Goal: Task Accomplishment & Management: Manage account settings

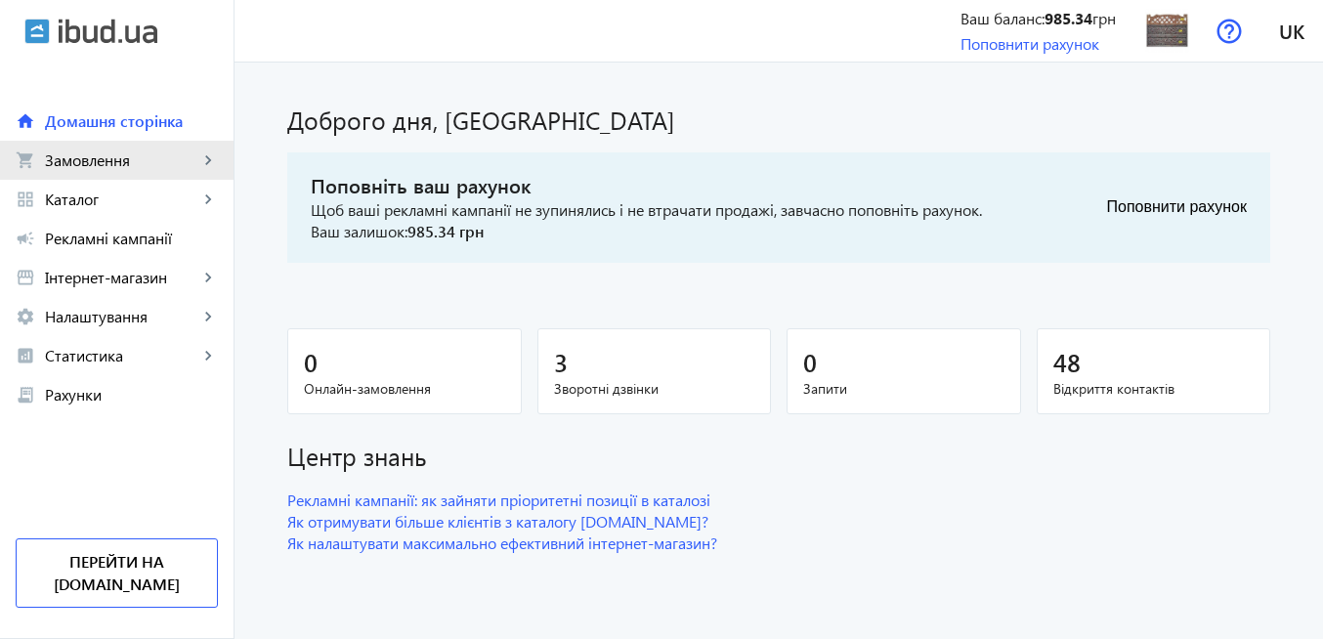
click at [131, 159] on span "Замовлення" at bounding box center [121, 160] width 153 height 20
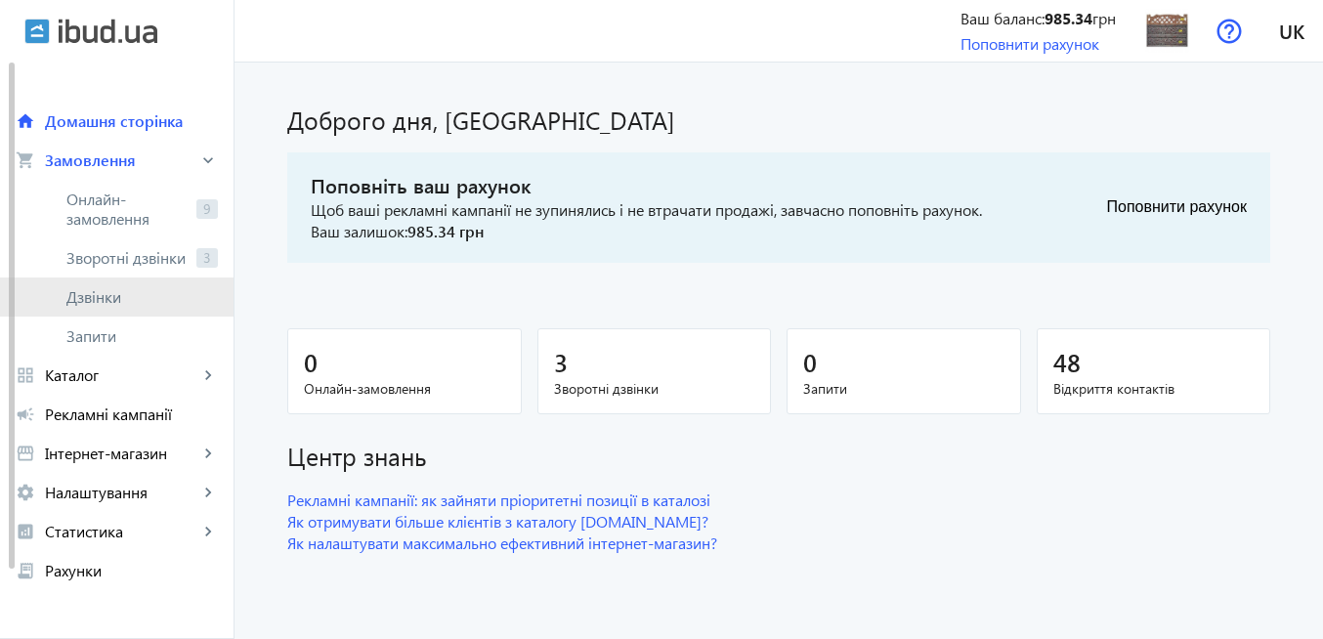
click at [151, 300] on span "Дзвінки" at bounding box center [141, 297] width 151 height 20
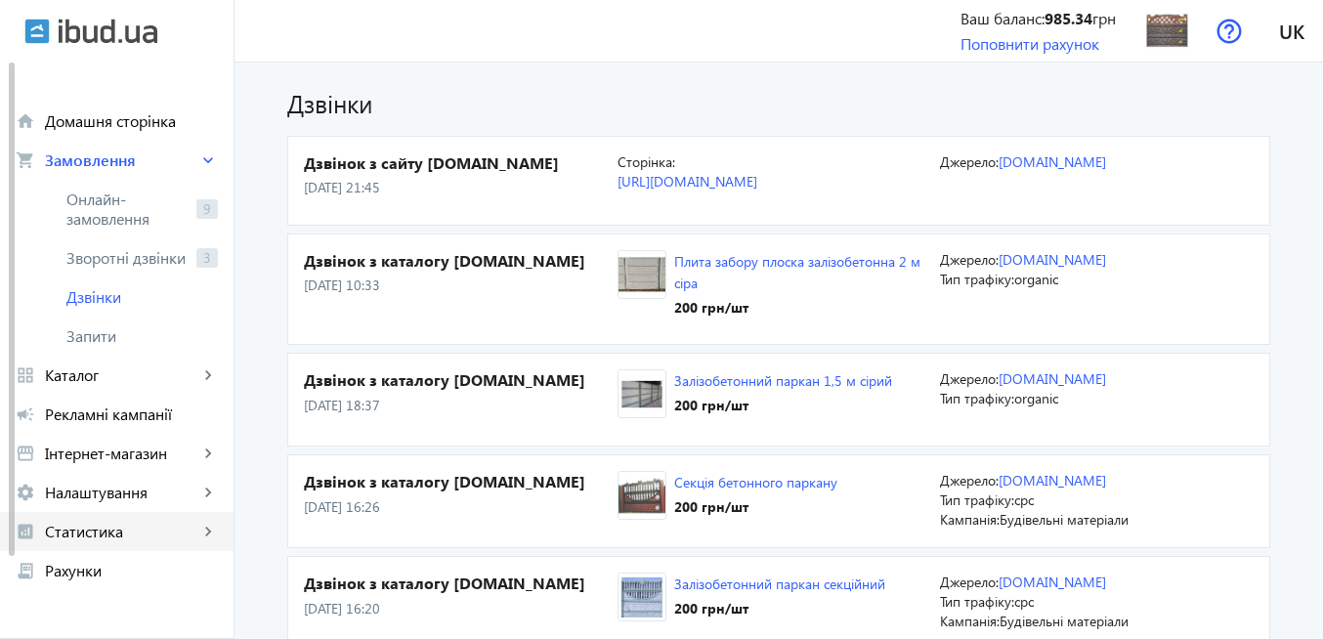
click at [109, 530] on span "Статистика" at bounding box center [121, 532] width 153 height 20
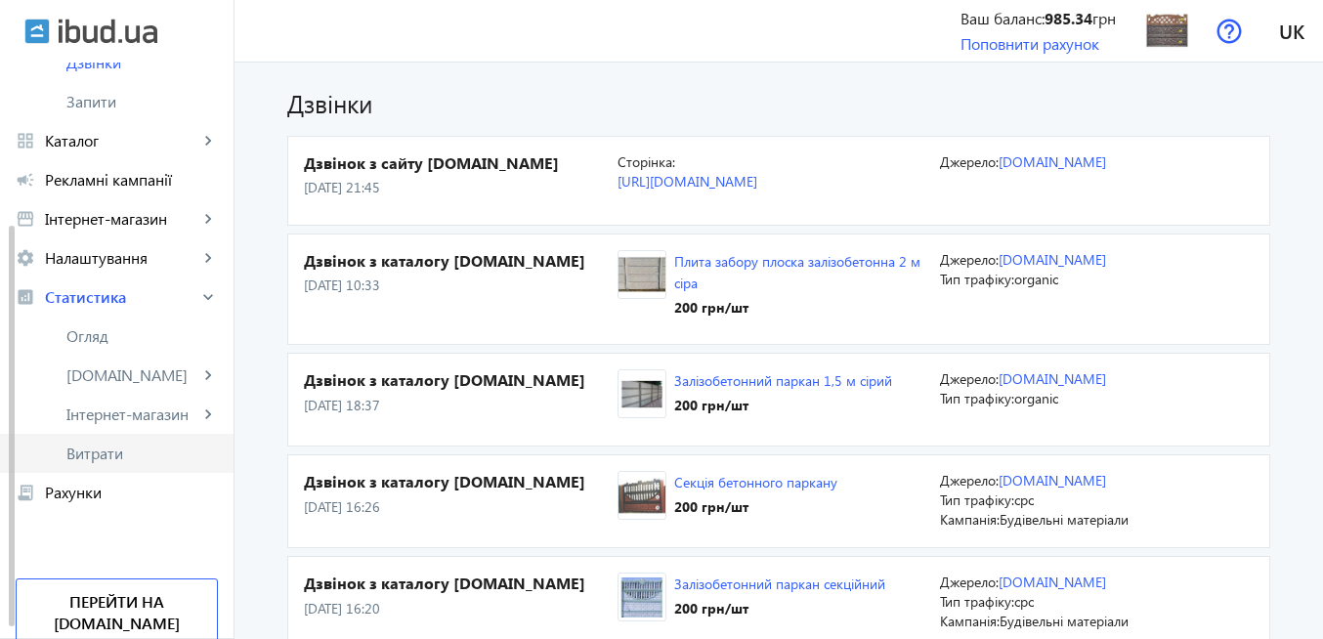
click at [103, 457] on span "Витрати" at bounding box center [141, 454] width 151 height 20
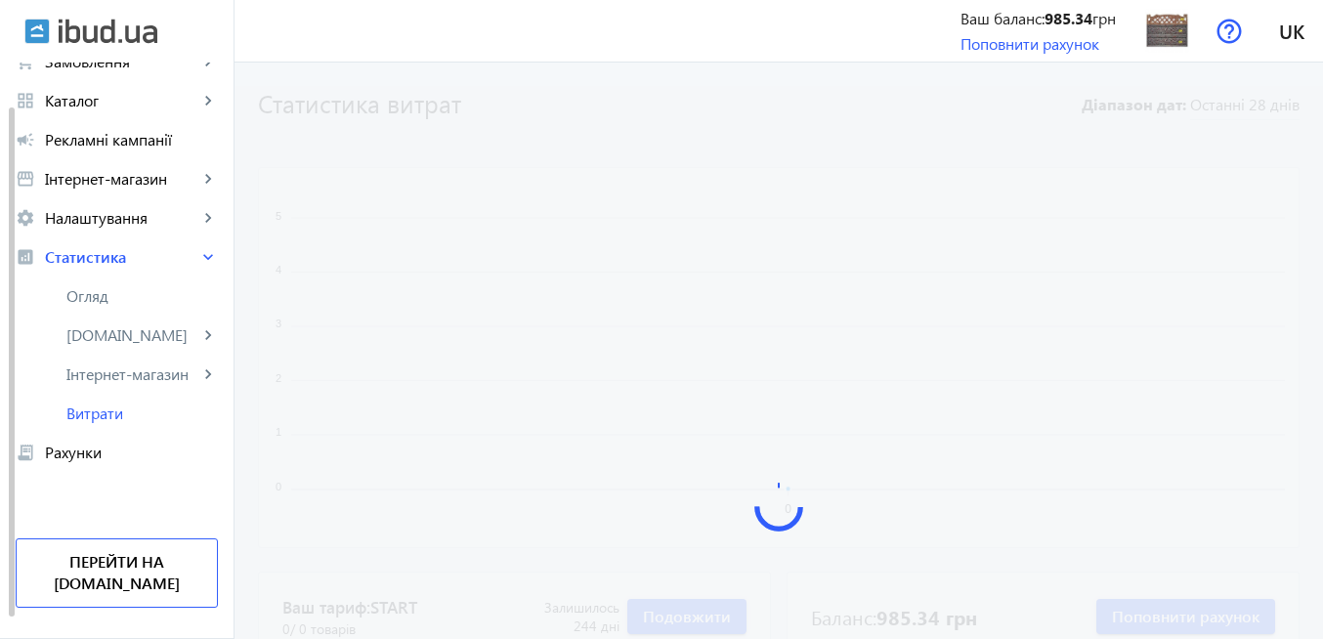
scroll to position [76, 0]
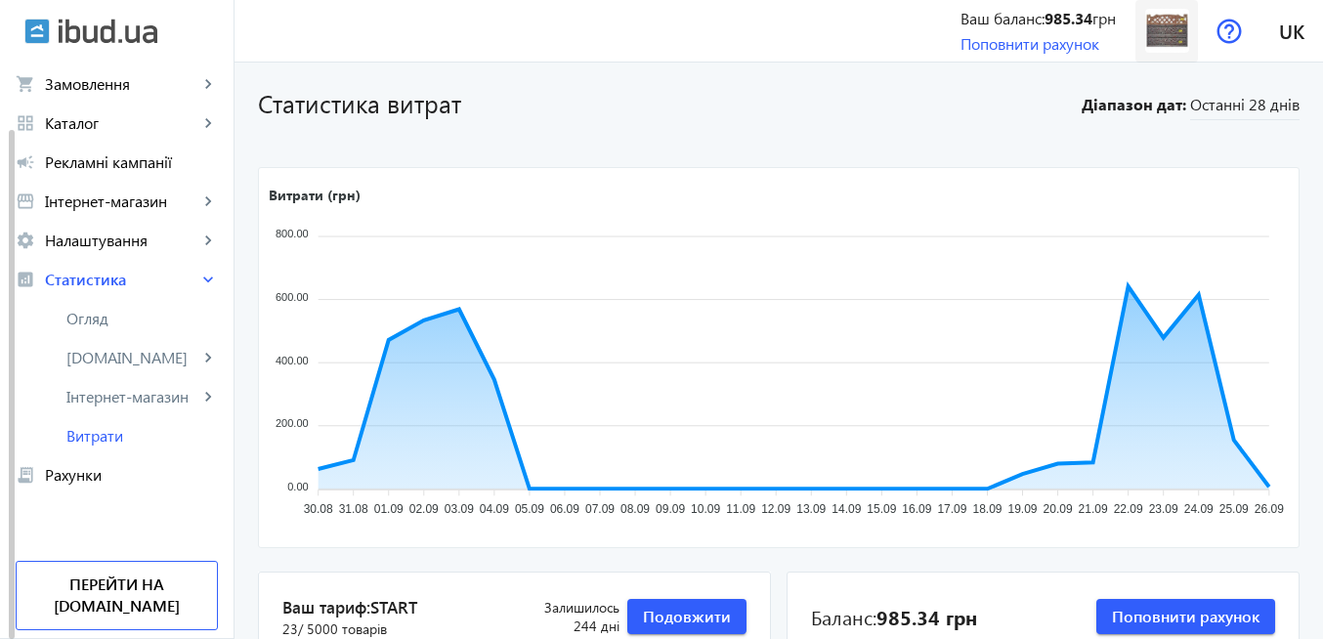
click at [1170, 25] on img at bounding box center [1167, 31] width 44 height 44
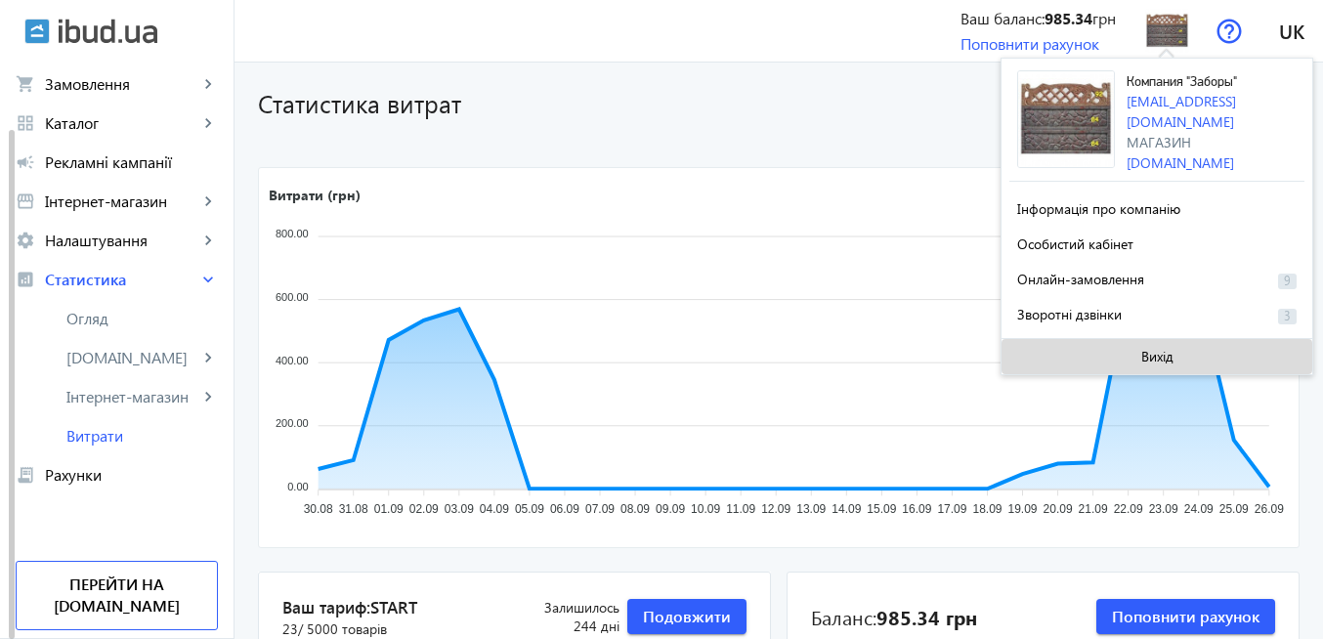
click at [1184, 359] on span at bounding box center [1157, 356] width 311 height 47
